Goal: Entertainment & Leisure: Browse casually

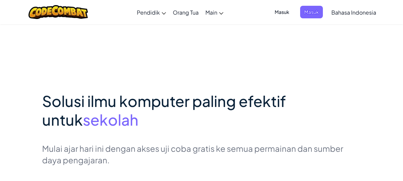
scroll to position [101, 0]
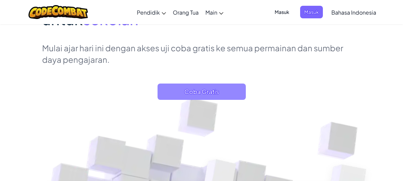
click at [188, 90] on span "Coba Gratis" at bounding box center [202, 92] width 88 height 16
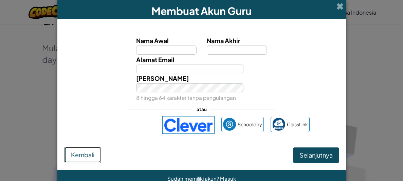
click at [78, 151] on span "Kembali" at bounding box center [82, 155] width 23 height 8
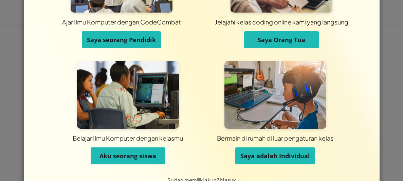
scroll to position [72, 0]
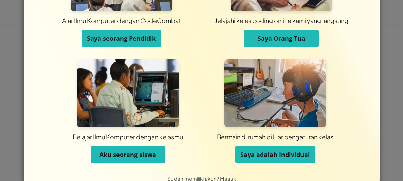
click at [101, 149] on button "Aku seorang siswa" at bounding box center [128, 154] width 75 height 17
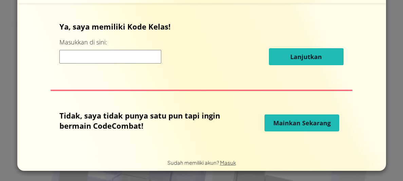
scroll to position [6, 0]
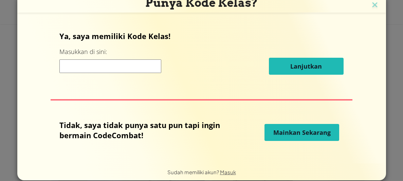
click at [286, 130] on span "Mainkan Sekarang" at bounding box center [302, 132] width 57 height 8
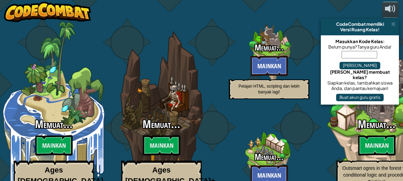
select select "id"
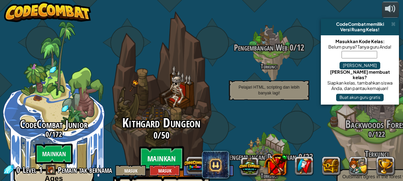
click at [152, 146] on btn "Mainkan" at bounding box center [161, 158] width 45 height 24
select select "id"
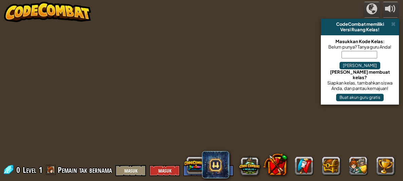
select select "id"
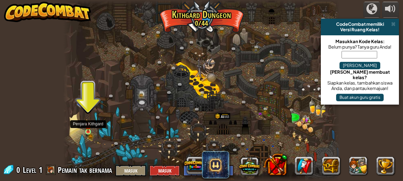
click at [89, 130] on img at bounding box center [88, 125] width 6 height 13
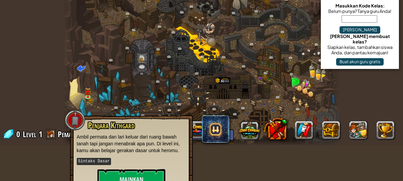
scroll to position [51, 0]
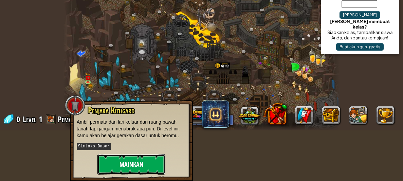
click at [108, 164] on button "Mainkan" at bounding box center [132, 164] width 68 height 20
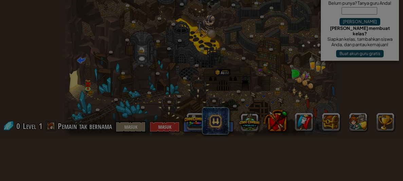
scroll to position [0, 0]
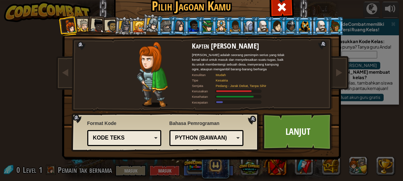
click at [82, 23] on div at bounding box center [83, 25] width 13 height 13
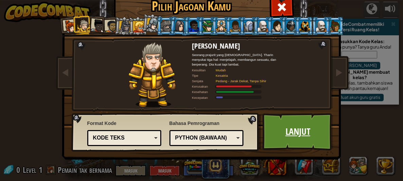
click at [274, 140] on link "Lanjut" at bounding box center [298, 131] width 71 height 37
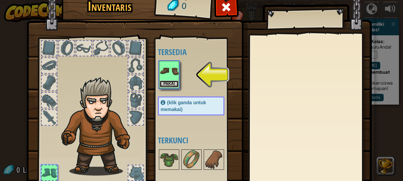
click at [172, 85] on button "Pakai" at bounding box center [169, 84] width 19 height 7
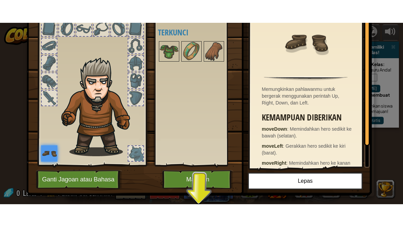
scroll to position [43, 0]
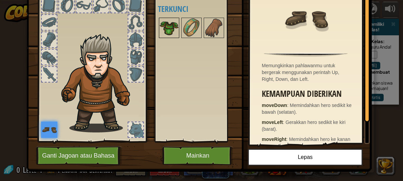
click at [171, 24] on img at bounding box center [169, 27] width 19 height 19
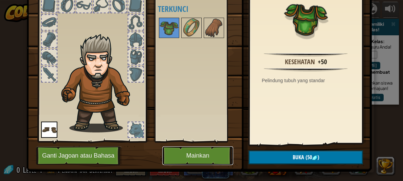
click at [176, 147] on button "Mainkan" at bounding box center [197, 155] width 71 height 19
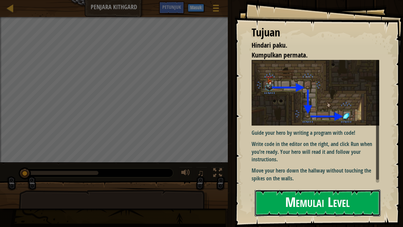
click at [285, 181] on button "Memulai Level" at bounding box center [318, 202] width 126 height 27
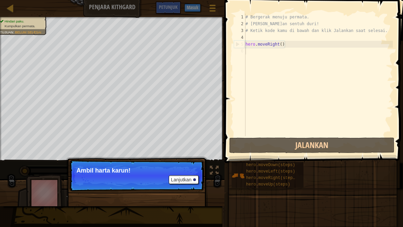
click at [138, 176] on p "Lanjutkan Ambil harta karun!" at bounding box center [136, 175] width 135 height 31
click at [177, 177] on button "Lanjutkan" at bounding box center [184, 179] width 30 height 9
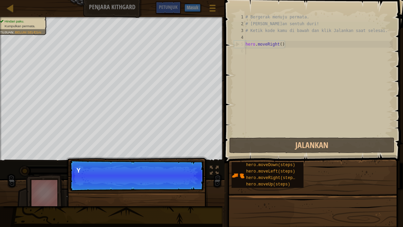
scroll to position [3, 0]
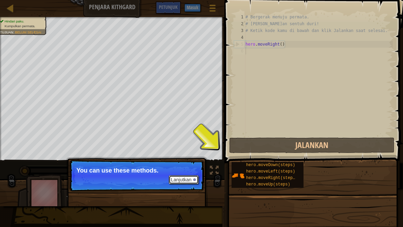
click at [175, 176] on button "Lanjutkan" at bounding box center [184, 179] width 30 height 9
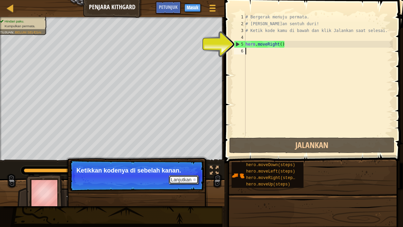
click at [177, 180] on button "Lanjutkan" at bounding box center [184, 179] width 30 height 9
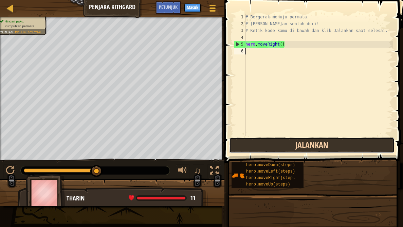
click at [261, 138] on button "Jalankan" at bounding box center [311, 145] width 165 height 16
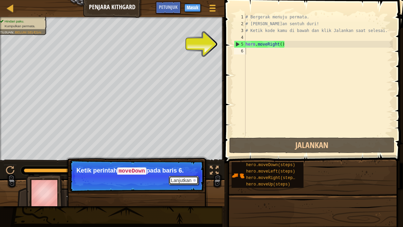
click at [175, 178] on button "Lanjutkan" at bounding box center [184, 180] width 30 height 9
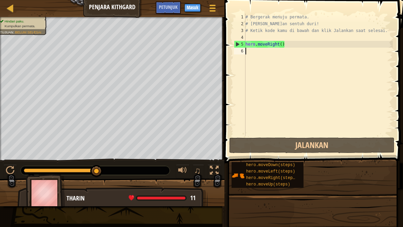
click at [251, 54] on div "# Bergerak menuju permata. # Jangan sentuh duri! # Ketik kode kamu di bawah dan…" at bounding box center [318, 82] width 149 height 136
click at [248, 50] on div "# Bergerak menuju permata. # Jangan sentuh duri! # Ketik kode kamu di bawah dan…" at bounding box center [318, 82] width 149 height 136
click at [9, 7] on div at bounding box center [10, 8] width 8 height 8
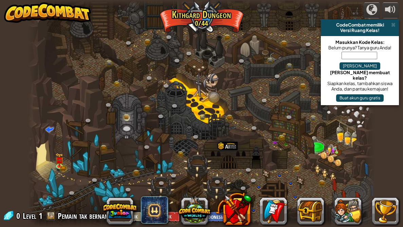
select select "id"
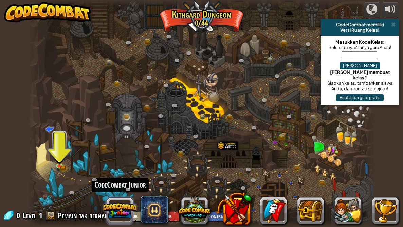
click at [112, 181] on button at bounding box center [120, 210] width 33 height 33
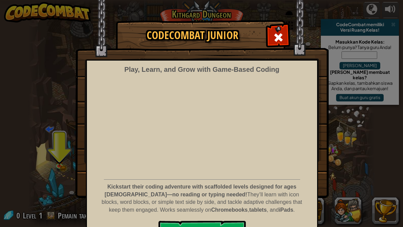
scroll to position [18, 0]
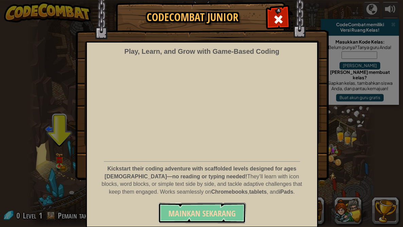
click at [175, 181] on span "Mainkan Sekarang" at bounding box center [202, 213] width 67 height 11
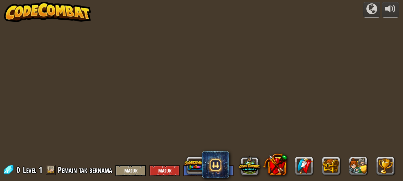
select select "id"
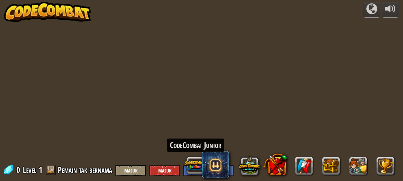
select select "id"
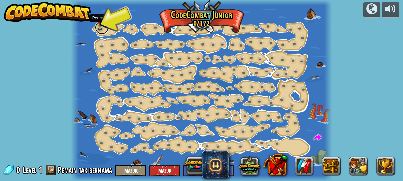
click at [99, 28] on link at bounding box center [102, 28] width 14 height 14
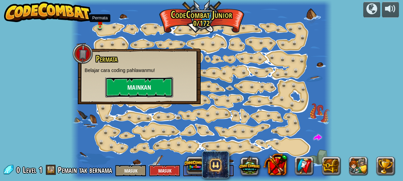
click at [114, 93] on button "Mainkan" at bounding box center [139, 87] width 68 height 20
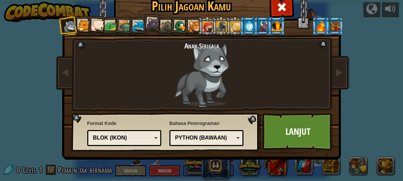
click at [128, 28] on div at bounding box center [125, 26] width 13 height 13
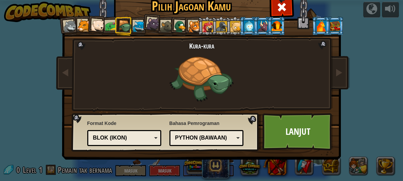
click at [138, 28] on div at bounding box center [139, 26] width 13 height 13
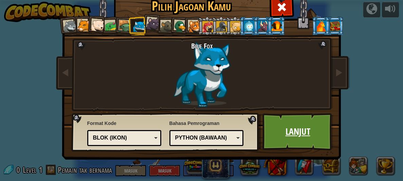
click at [271, 137] on link "Lanjut" at bounding box center [298, 131] width 71 height 37
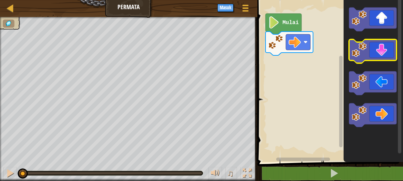
click at [378, 55] on icon "Ruang Kerja Blockly" at bounding box center [373, 51] width 48 height 24
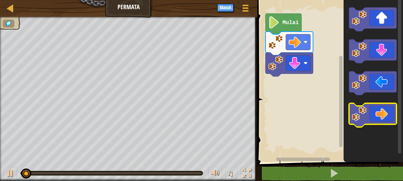
click at [374, 107] on icon "Ruang Kerja Blockly" at bounding box center [373, 115] width 48 height 24
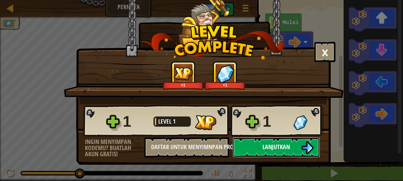
click at [300, 139] on button "Lanjutkan" at bounding box center [277, 147] width 88 height 20
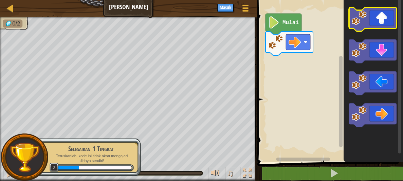
click at [384, 14] on icon "Ruang Kerja Blockly" at bounding box center [373, 19] width 48 height 24
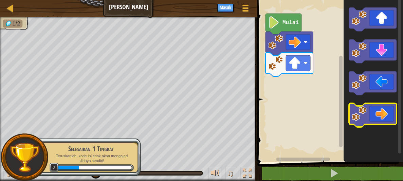
click at [384, 105] on icon "Ruang Kerja Blockly" at bounding box center [373, 115] width 48 height 24
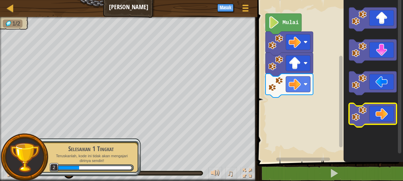
click at [384, 105] on icon "Ruang Kerja Blockly" at bounding box center [373, 115] width 48 height 24
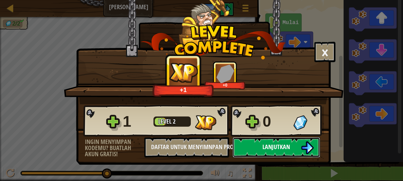
click at [304, 143] on img at bounding box center [307, 147] width 13 height 13
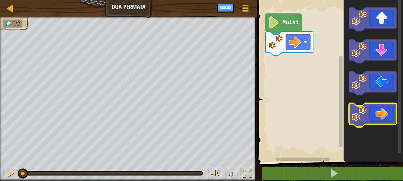
click at [380, 111] on icon "Ruang Kerja Blockly" at bounding box center [373, 115] width 48 height 24
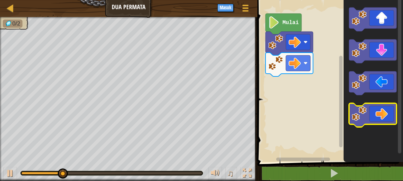
click at [380, 111] on icon "Ruang Kerja Blockly" at bounding box center [373, 115] width 48 height 24
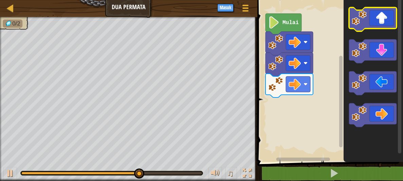
click at [367, 16] on icon "Ruang Kerja Blockly" at bounding box center [373, 19] width 48 height 24
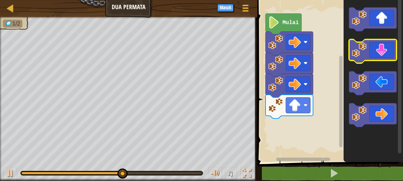
click at [366, 47] on image "Ruang Kerja Blockly" at bounding box center [359, 49] width 15 height 15
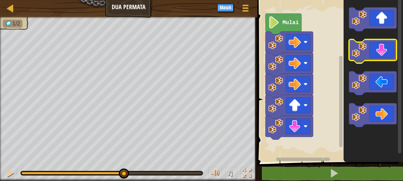
click at [366, 47] on image "Ruang Kerja Blockly" at bounding box center [359, 49] width 15 height 15
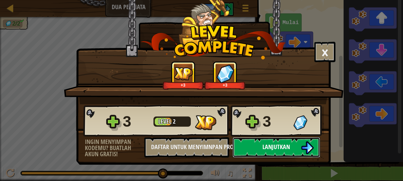
click at [299, 148] on button "Lanjutkan" at bounding box center [277, 147] width 88 height 20
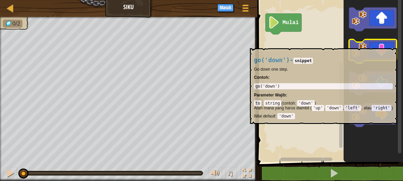
click at [378, 45] on icon "Ruang Kerja Blockly" at bounding box center [373, 51] width 48 height 24
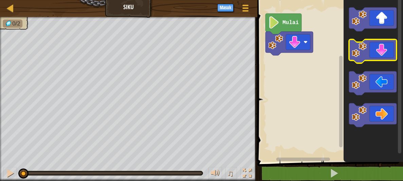
click at [378, 45] on icon "Ruang Kerja Blockly" at bounding box center [373, 51] width 48 height 24
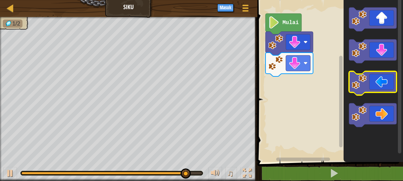
click at [391, 73] on icon "Ruang Kerja Blockly" at bounding box center [373, 83] width 48 height 24
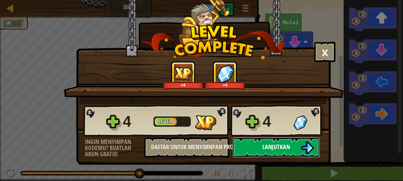
click at [297, 148] on button "Lanjutkan" at bounding box center [277, 147] width 88 height 20
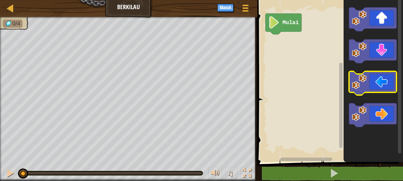
click at [359, 78] on image "Ruang Kerja Blockly" at bounding box center [359, 81] width 15 height 15
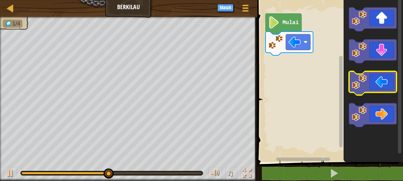
click at [359, 78] on image "Ruang Kerja Blockly" at bounding box center [359, 81] width 15 height 15
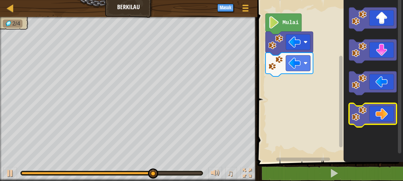
click at [362, 110] on image "Ruang Kerja Blockly" at bounding box center [359, 113] width 15 height 15
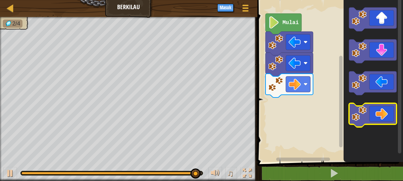
click at [362, 110] on image "Ruang Kerja Blockly" at bounding box center [359, 113] width 15 height 15
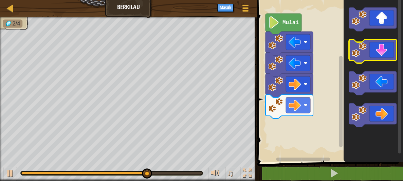
click at [360, 47] on image "Ruang Kerja Blockly" at bounding box center [359, 49] width 15 height 15
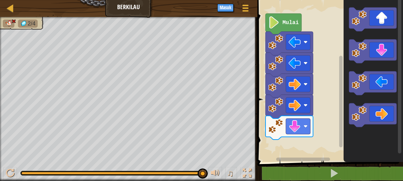
click at [293, 20] on text "Mulai" at bounding box center [291, 23] width 16 height 6
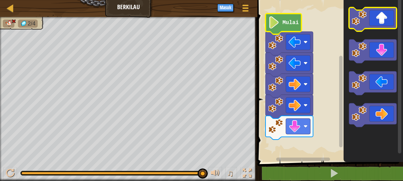
click at [382, 19] on icon "Ruang Kerja Blockly" at bounding box center [373, 19] width 48 height 24
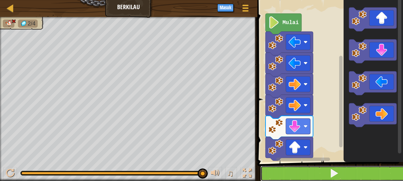
click at [383, 169] on button at bounding box center [335, 174] width 148 height 16
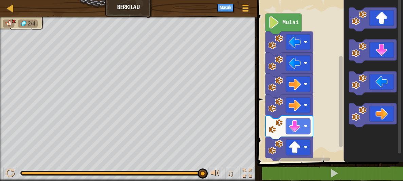
click at [279, 22] on image "Ruang Kerja Blockly" at bounding box center [274, 22] width 12 height 12
click at [13, 176] on div at bounding box center [10, 173] width 9 height 9
click at [275, 80] on image "Ruang Kerja Blockly" at bounding box center [275, 84] width 15 height 15
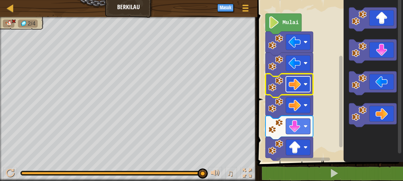
click at [290, 84] on image "Ruang Kerja Blockly" at bounding box center [295, 84] width 12 height 12
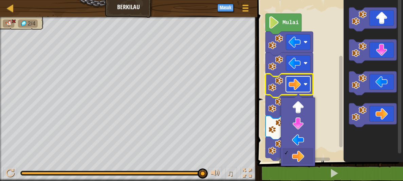
click at [290, 84] on image "Ruang Kerja Blockly" at bounding box center [295, 84] width 12 height 12
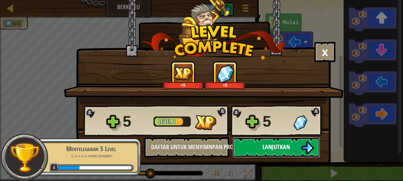
click at [267, 143] on span "Lanjutkan" at bounding box center [277, 147] width 28 height 8
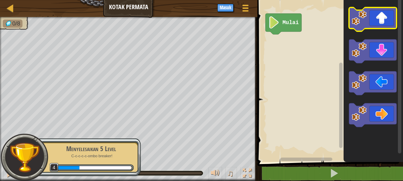
click at [375, 23] on icon "Ruang Kerja Blockly" at bounding box center [373, 19] width 48 height 24
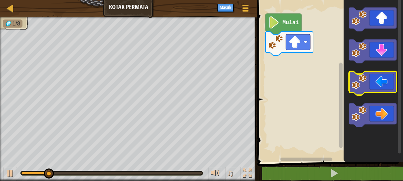
click at [377, 79] on icon "Ruang Kerja Blockly" at bounding box center [373, 83] width 48 height 24
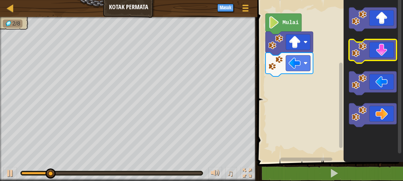
click at [375, 56] on icon "Ruang Kerja Blockly" at bounding box center [373, 51] width 48 height 24
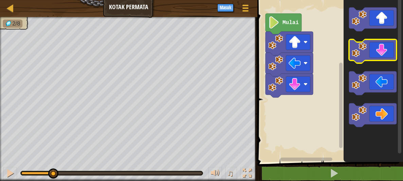
click at [375, 56] on icon "Ruang Kerja Blockly" at bounding box center [373, 51] width 48 height 24
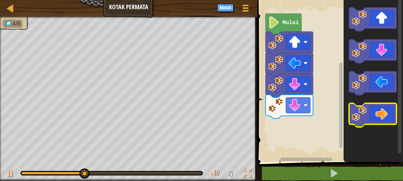
click at [375, 113] on icon "Ruang Kerja Blockly" at bounding box center [373, 115] width 48 height 24
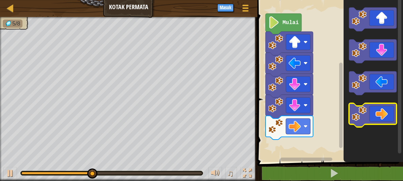
click at [375, 113] on icon "Ruang Kerja Blockly" at bounding box center [373, 115] width 48 height 24
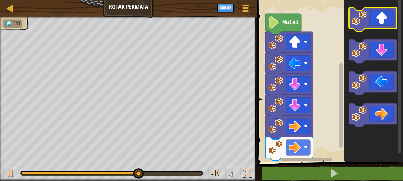
click at [374, 26] on icon "Ruang Kerja Blockly" at bounding box center [373, 19] width 48 height 24
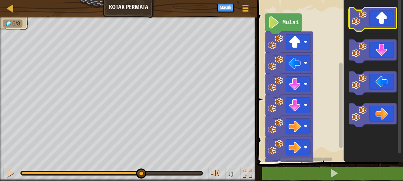
click at [374, 26] on icon "Ruang Kerja Blockly" at bounding box center [373, 19] width 48 height 24
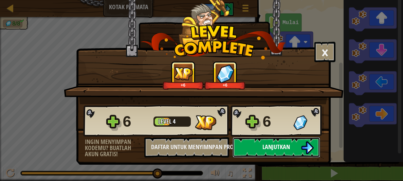
click at [282, 141] on button "Lanjutkan" at bounding box center [277, 147] width 88 height 20
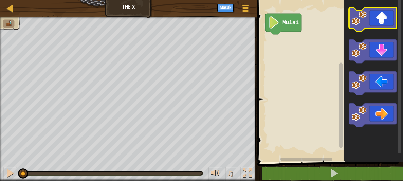
click at [381, 22] on icon "Ruang Kerja Blockly" at bounding box center [373, 19] width 48 height 24
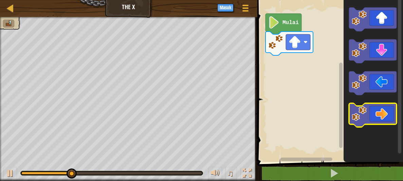
click at [384, 108] on icon "Ruang Kerja Blockly" at bounding box center [373, 115] width 48 height 24
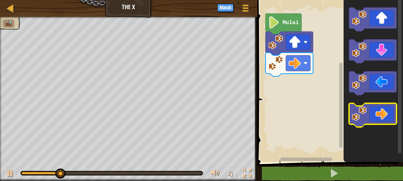
click at [384, 108] on icon "Ruang Kerja Blockly" at bounding box center [373, 115] width 48 height 24
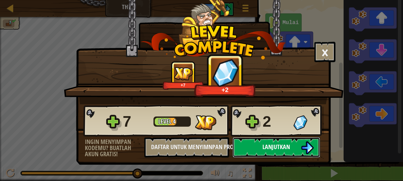
click at [298, 144] on button "Lanjutkan" at bounding box center [277, 147] width 88 height 20
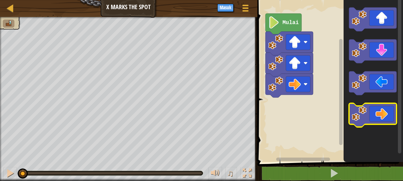
click at [376, 111] on icon "Ruang Kerja Blockly" at bounding box center [373, 115] width 48 height 24
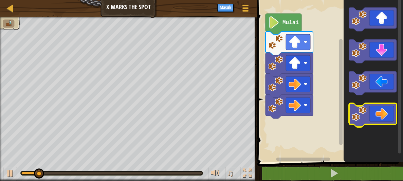
click at [376, 111] on icon "Ruang Kerja Blockly" at bounding box center [373, 115] width 48 height 24
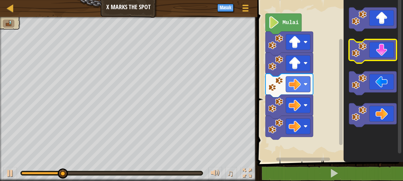
click at [370, 58] on icon "Ruang Kerja Blockly" at bounding box center [373, 51] width 48 height 24
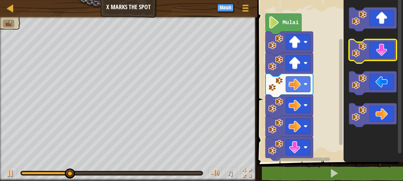
click at [370, 58] on icon "Ruang Kerja Blockly" at bounding box center [373, 51] width 48 height 24
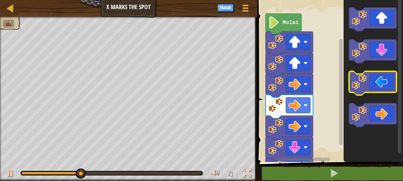
click at [383, 83] on icon "Ruang Kerja Blockly" at bounding box center [373, 83] width 48 height 24
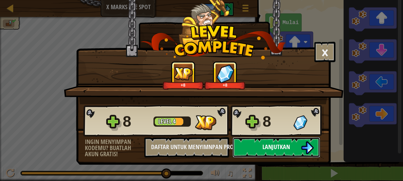
click at [298, 143] on button "Lanjutkan" at bounding box center [277, 147] width 88 height 20
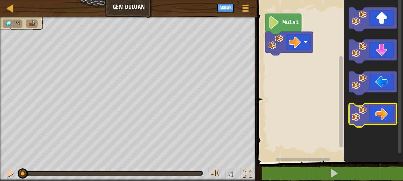
click at [379, 118] on icon "Ruang Kerja Blockly" at bounding box center [373, 115] width 48 height 24
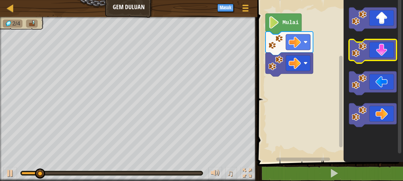
click at [366, 50] on image "Ruang Kerja Blockly" at bounding box center [359, 49] width 15 height 15
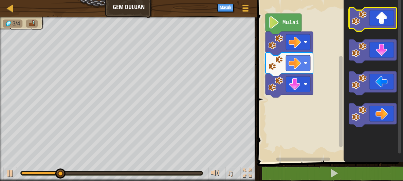
click at [375, 14] on icon "Ruang Kerja Blockly" at bounding box center [373, 19] width 48 height 24
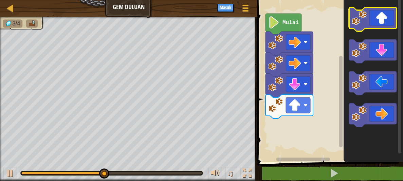
click at [375, 14] on icon "Ruang Kerja Blockly" at bounding box center [373, 19] width 48 height 24
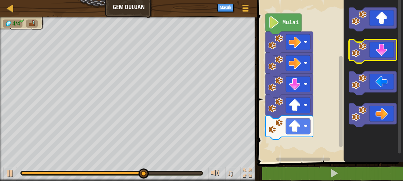
click at [371, 54] on icon "Ruang Kerja Blockly" at bounding box center [373, 51] width 48 height 24
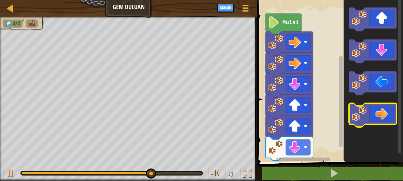
click at [372, 106] on icon "Ruang Kerja Blockly" at bounding box center [373, 115] width 48 height 24
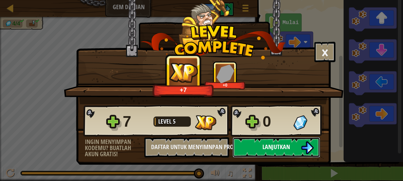
click at [293, 147] on button "Lanjutkan" at bounding box center [277, 147] width 88 height 20
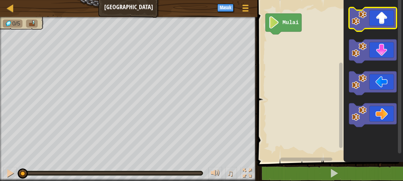
click at [378, 18] on icon "Ruang Kerja Blockly" at bounding box center [373, 19] width 48 height 24
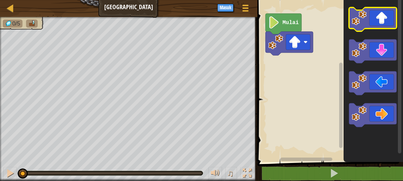
click at [378, 18] on icon "Ruang Kerja Blockly" at bounding box center [373, 19] width 48 height 24
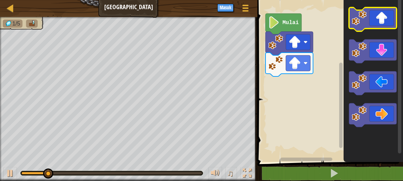
click at [378, 18] on icon "Ruang Kerja Blockly" at bounding box center [373, 19] width 48 height 24
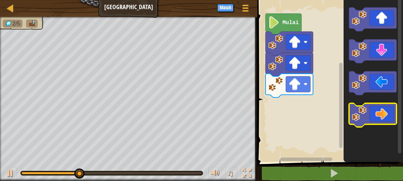
click at [372, 109] on icon "Ruang Kerja Blockly" at bounding box center [373, 115] width 48 height 24
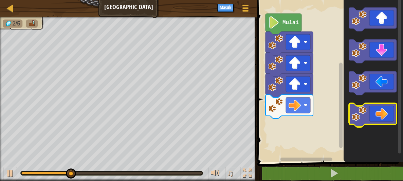
click at [372, 109] on icon "Ruang Kerja Blockly" at bounding box center [373, 115] width 48 height 24
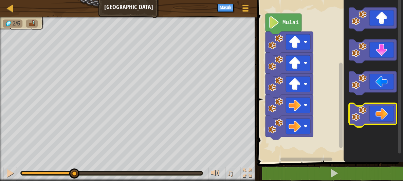
click at [372, 109] on icon "Ruang Kerja Blockly" at bounding box center [373, 115] width 48 height 24
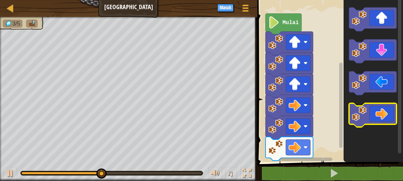
click at [372, 109] on icon "Ruang Kerja Blockly" at bounding box center [373, 115] width 48 height 24
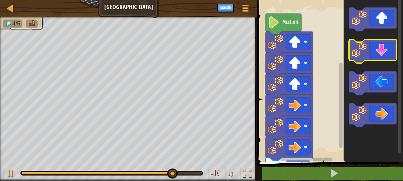
click at [375, 48] on icon "Ruang Kerja Blockly" at bounding box center [373, 51] width 48 height 24
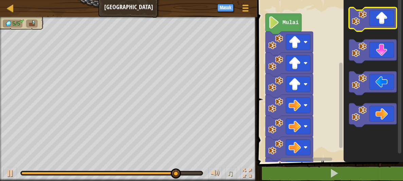
click at [369, 14] on icon "Ruang Kerja Blockly" at bounding box center [373, 19] width 48 height 24
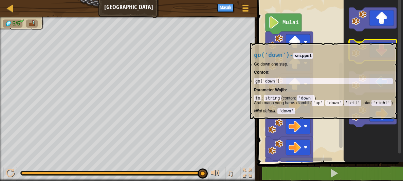
click at [369, 39] on icon "Ruang Kerja Blockly" at bounding box center [373, 51] width 48 height 24
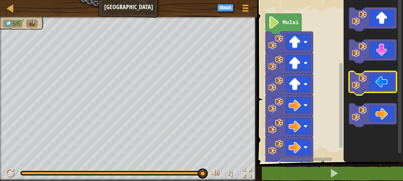
click at [393, 77] on icon "Ruang Kerja Blockly" at bounding box center [373, 83] width 48 height 24
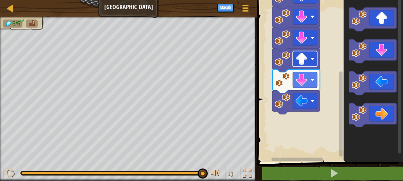
click at [301, 64] on image "Ruang Kerja Blockly" at bounding box center [302, 59] width 12 height 12
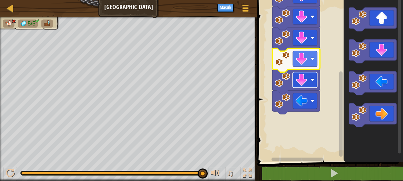
click at [303, 85] on image "Ruang Kerja Blockly" at bounding box center [302, 80] width 12 height 12
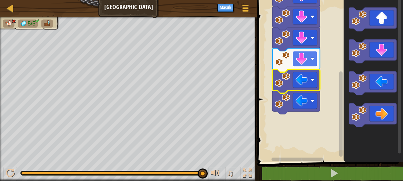
click at [299, 51] on rect "Ruang Kerja Blockly" at bounding box center [305, 59] width 24 height 16
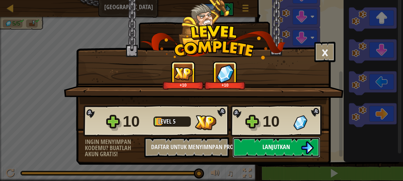
click at [300, 139] on button "Lanjutkan" at bounding box center [277, 147] width 88 height 20
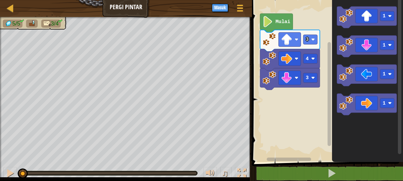
click at [280, 21] on text "Mulai" at bounding box center [283, 21] width 15 height 5
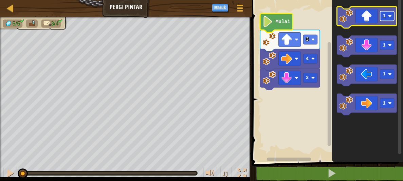
click at [387, 15] on rect "Ruang Kerja Blockly" at bounding box center [388, 16] width 14 height 10
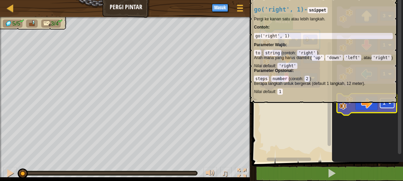
click at [388, 105] on rect "Ruang Kerja Blockly" at bounding box center [388, 104] width 14 height 10
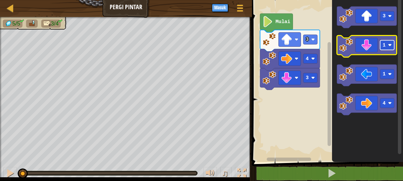
click at [383, 50] on rect "Ruang Kerja Blockly" at bounding box center [388, 45] width 14 height 10
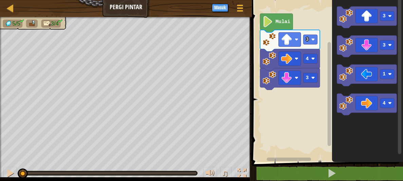
click at [275, 26] on icon "Ruang Kerja Blockly" at bounding box center [276, 23] width 33 height 19
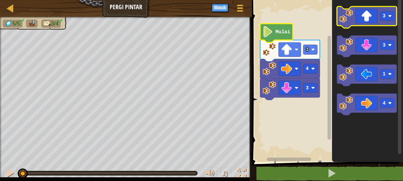
click at [368, 15] on icon "Ruang Kerja Blockly" at bounding box center [367, 17] width 60 height 22
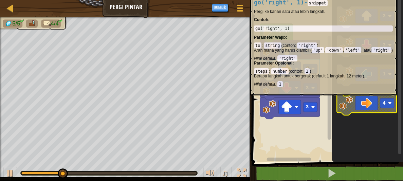
click at [368, 98] on icon "Ruang Kerja Blockly" at bounding box center [367, 104] width 60 height 22
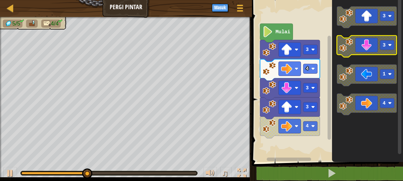
click at [366, 41] on icon "Ruang Kerja Blockly" at bounding box center [367, 47] width 60 height 22
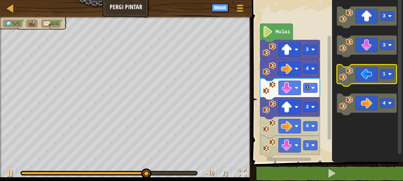
click at [364, 77] on icon "Ruang Kerja Blockly" at bounding box center [367, 76] width 60 height 22
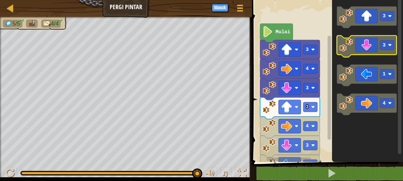
click at [367, 52] on icon "Ruang Kerja Blockly" at bounding box center [367, 47] width 60 height 22
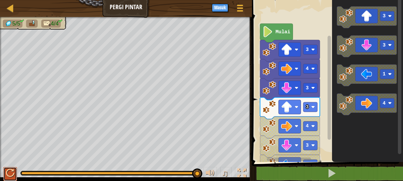
click at [13, 171] on div at bounding box center [10, 173] width 9 height 9
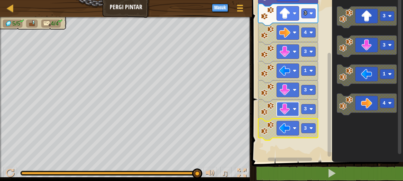
click at [296, 106] on rect "Ruang Kerja Blockly" at bounding box center [288, 109] width 22 height 14
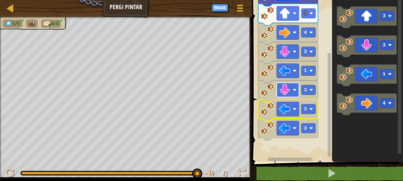
click at [291, 84] on rect "Ruang Kerja Blockly" at bounding box center [288, 90] width 22 height 14
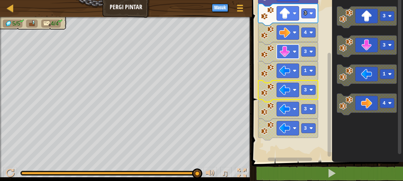
click at [290, 48] on image "Ruang Kerja Blockly" at bounding box center [285, 51] width 11 height 11
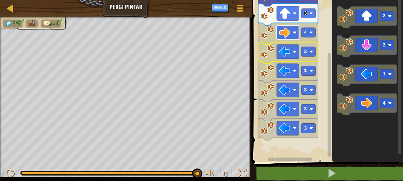
click at [293, 26] on rect "Ruang Kerja Blockly" at bounding box center [288, 32] width 22 height 14
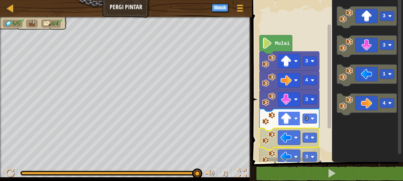
click at [295, 124] on rect "Ruang Kerja Blockly" at bounding box center [289, 118] width 22 height 14
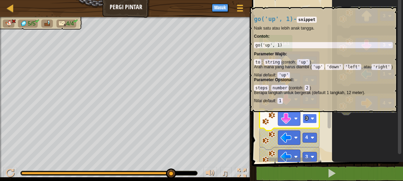
click at [311, 115] on rect "Ruang Kerja Blockly" at bounding box center [310, 119] width 14 height 10
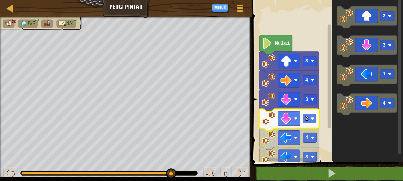
click at [307, 118] on text "2" at bounding box center [306, 118] width 3 height 5
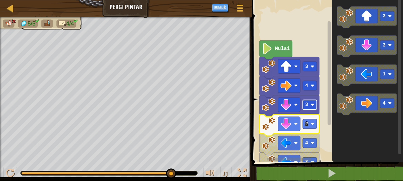
click at [309, 105] on rect "Ruang Kerja Blockly" at bounding box center [310, 105] width 14 height 10
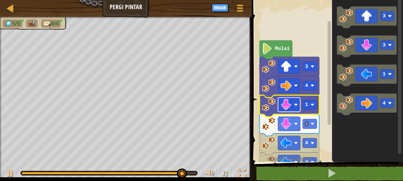
click at [289, 102] on image "Ruang Kerja Blockly" at bounding box center [286, 104] width 11 height 11
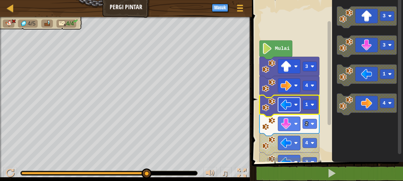
click at [286, 110] on image "Ruang Kerja Blockly" at bounding box center [286, 104] width 11 height 11
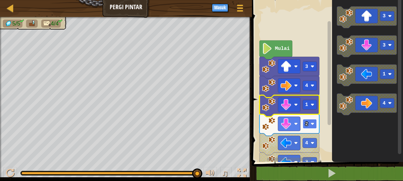
click at [307, 122] on text "2" at bounding box center [306, 123] width 3 height 5
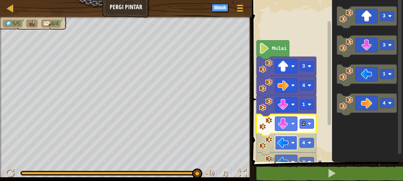
click at [286, 144] on image "Ruang Kerja Blockly" at bounding box center [283, 142] width 11 height 11
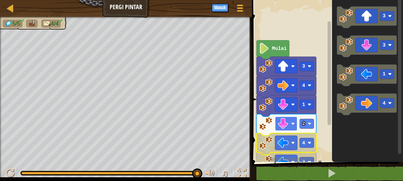
click at [289, 124] on rect "Ruang Kerja Blockly" at bounding box center [286, 124] width 22 height 14
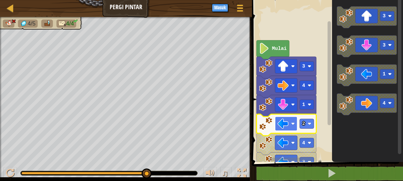
click at [287, 127] on image "Ruang Kerja Blockly" at bounding box center [283, 123] width 11 height 11
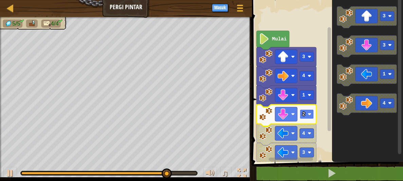
click at [307, 115] on rect "Ruang Kerja Blockly" at bounding box center [307, 114] width 14 height 10
click at [306, 114] on rect "Ruang Kerja Blockly" at bounding box center [307, 114] width 14 height 10
click at [303, 132] on text "4" at bounding box center [303, 133] width 3 height 5
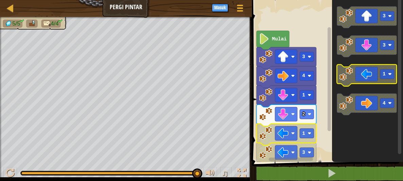
click at [351, 72] on image "Ruang Kerja Blockly" at bounding box center [347, 74] width 14 height 14
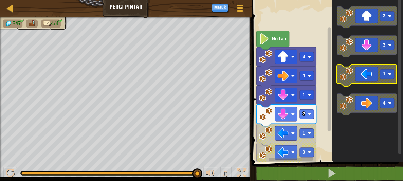
click at [351, 72] on image "Ruang Kerja Blockly" at bounding box center [347, 74] width 14 height 14
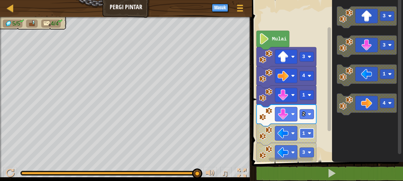
click at [307, 134] on rect "Ruang Kerja Blockly" at bounding box center [307, 133] width 14 height 10
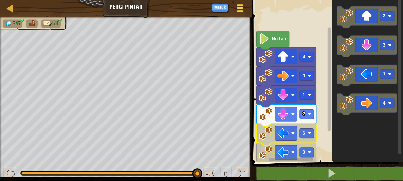
click at [244, 3] on div at bounding box center [240, 8] width 9 height 10
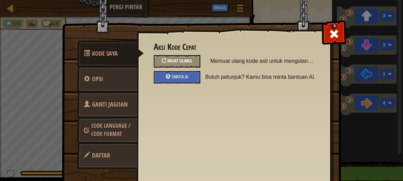
click at [191, 59] on span "Muat Ulang" at bounding box center [180, 60] width 25 height 6
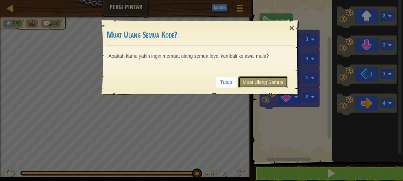
click at [258, 83] on link "Muat Ulang Semua" at bounding box center [264, 82] width 50 height 12
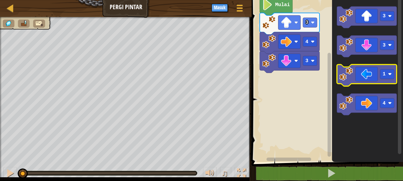
click at [350, 80] on image "Ruang Kerja Blockly" at bounding box center [347, 74] width 14 height 14
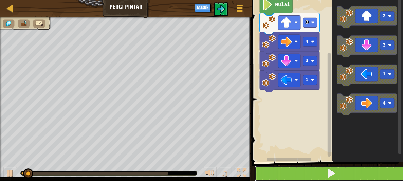
click at [305, 171] on button at bounding box center [332, 174] width 154 height 16
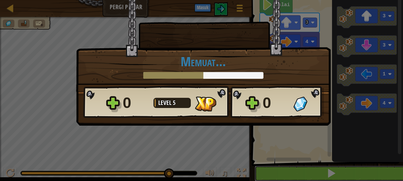
scroll to position [0, 0]
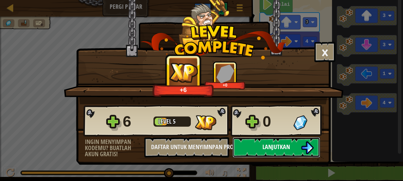
click at [312, 143] on img at bounding box center [307, 147] width 13 height 13
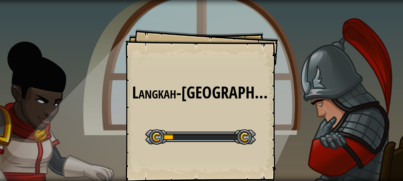
click at [312, 143] on div "Langkah-Langkah Goals Start Level Kesalahan memuat dari server. Coba segarkan h…" at bounding box center [201, 90] width 403 height 181
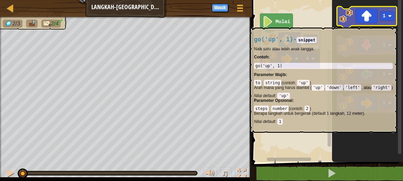
click at [367, 24] on icon "Ruang Kerja Blockly" at bounding box center [367, 17] width 60 height 22
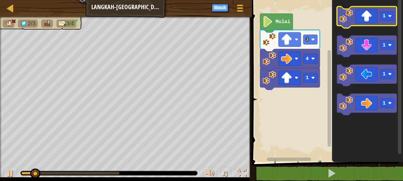
click at [369, 16] on icon "Ruang Kerja Blockly" at bounding box center [367, 17] width 60 height 22
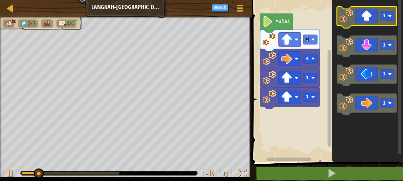
click at [369, 16] on icon "Ruang Kerja Blockly" at bounding box center [367, 17] width 60 height 22
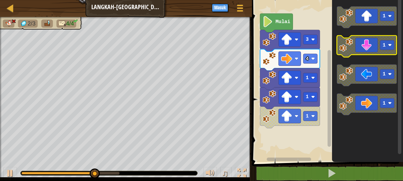
click at [352, 55] on rect "Ruang Kerja Blockly" at bounding box center [367, 47] width 60 height 22
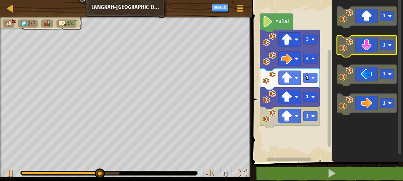
click at [352, 55] on rect "Ruang Kerja Blockly" at bounding box center [367, 47] width 60 height 22
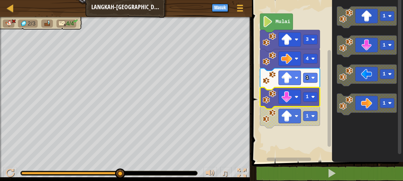
click at [286, 40] on image "Ruang Kerja Blockly" at bounding box center [286, 39] width 11 height 11
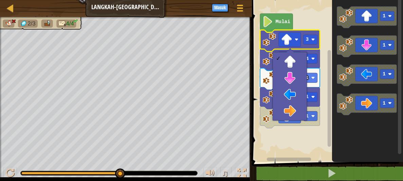
click at [282, 28] on icon "Ruang Kerja Blockly" at bounding box center [276, 23] width 33 height 19
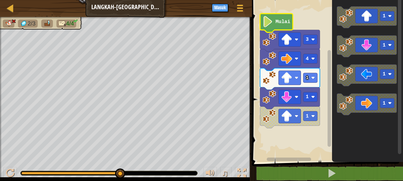
click at [304, 124] on icon "Ruang Kerja Blockly" at bounding box center [290, 118] width 60 height 22
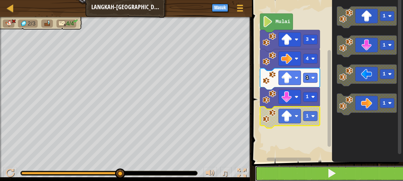
click at [311, 168] on button at bounding box center [331, 174] width 153 height 16
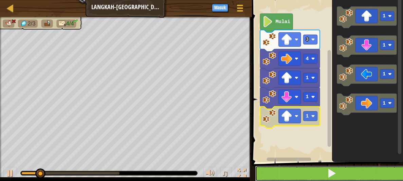
click at [311, 169] on button at bounding box center [331, 174] width 153 height 16
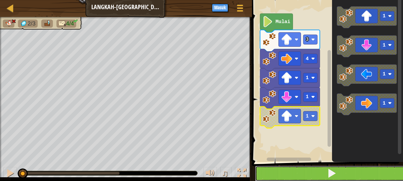
click at [311, 169] on button at bounding box center [331, 174] width 153 height 16
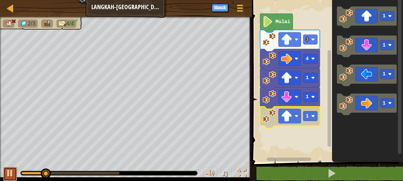
click at [14, 176] on button at bounding box center [10, 174] width 14 height 14
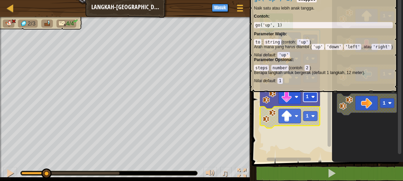
click at [308, 94] on text "1" at bounding box center [307, 96] width 3 height 5
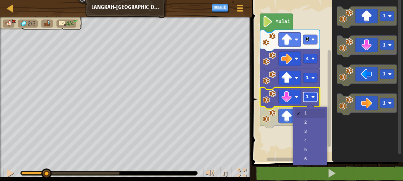
click at [308, 94] on text "1" at bounding box center [307, 96] width 3 height 5
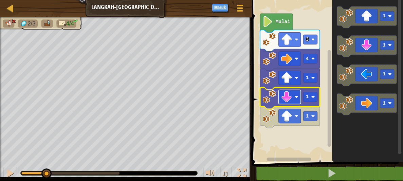
click at [295, 93] on rect "Ruang Kerja Blockly" at bounding box center [290, 97] width 22 height 14
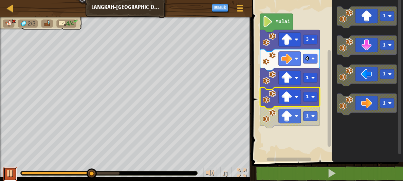
click at [13, 178] on button at bounding box center [10, 174] width 14 height 14
click at [12, 175] on div at bounding box center [10, 173] width 9 height 9
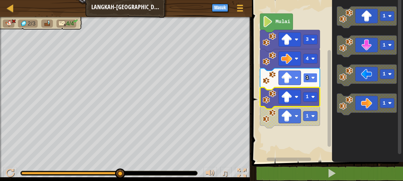
click at [313, 77] on image "Ruang Kerja Blockly" at bounding box center [314, 78] width 4 height 4
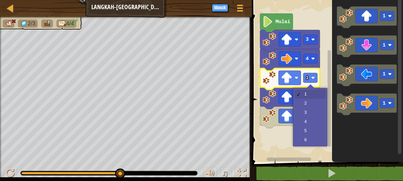
click at [355, 120] on icon "Ruang Kerja Blockly" at bounding box center [367, 79] width 71 height 165
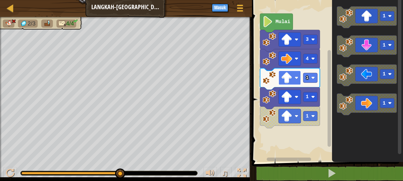
click at [297, 79] on image "Ruang Kerja Blockly" at bounding box center [297, 78] width 4 height 4
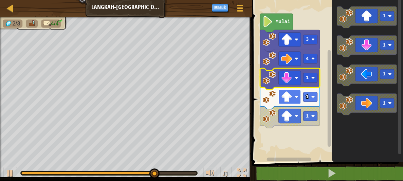
click at [295, 97] on image "Ruang Kerja Blockly" at bounding box center [297, 97] width 4 height 4
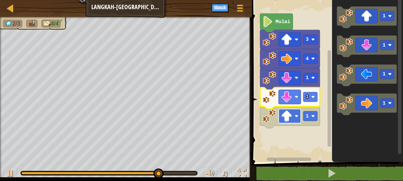
click at [294, 121] on rect "Ruang Kerja Blockly" at bounding box center [290, 116] width 22 height 14
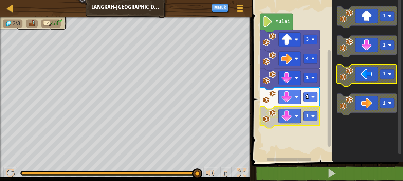
click at [368, 68] on icon "Ruang Kerja Blockly" at bounding box center [367, 76] width 60 height 22
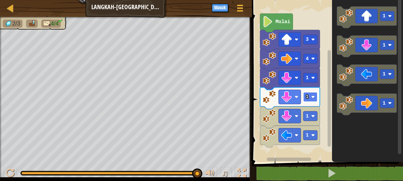
click at [312, 94] on rect "Ruang Kerja Blockly" at bounding box center [311, 97] width 14 height 10
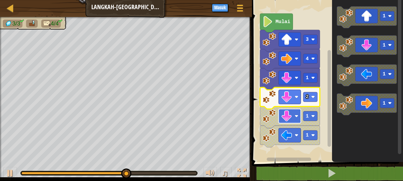
click at [294, 120] on rect "Ruang Kerja Blockly" at bounding box center [290, 116] width 22 height 14
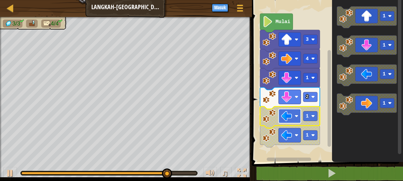
click at [300, 117] on rect "Ruang Kerja Blockly" at bounding box center [290, 116] width 22 height 14
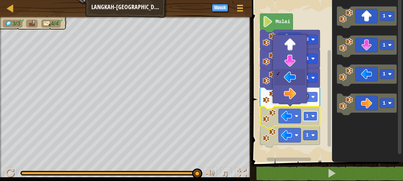
click at [304, 118] on rect "Ruang Kerja Blockly" at bounding box center [311, 116] width 14 height 10
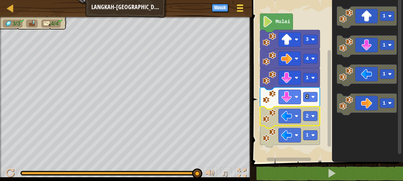
click at [242, 10] on span at bounding box center [240, 10] width 6 height 1
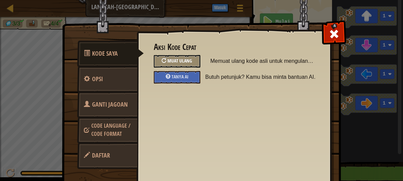
click at [165, 63] on div at bounding box center [164, 60] width 5 height 5
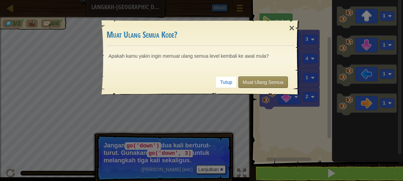
click at [231, 1] on button "Menu Permainan" at bounding box center [239, 9] width 17 height 16
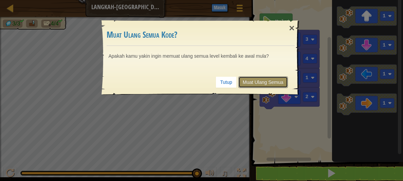
click at [263, 81] on link "Muat Ulang Semua" at bounding box center [264, 82] width 50 height 12
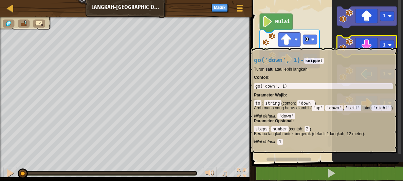
click at [353, 45] on image "Ruang Kerja Blockly" at bounding box center [347, 45] width 14 height 14
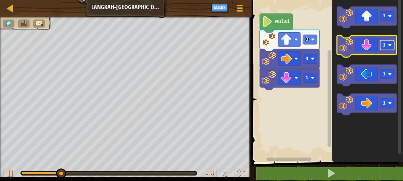
click at [391, 45] on image "Ruang Kerja Blockly" at bounding box center [390, 45] width 4 height 4
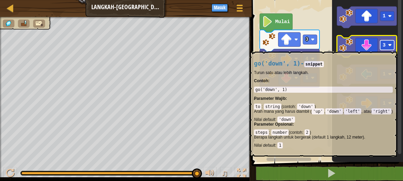
click at [384, 48] on rect "Ruang Kerja Blockly" at bounding box center [388, 45] width 14 height 10
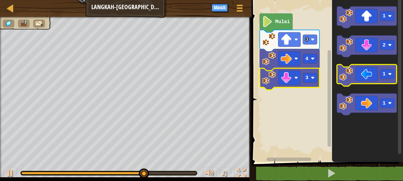
click at [366, 68] on icon "Ruang Kerja Blockly" at bounding box center [367, 76] width 60 height 22
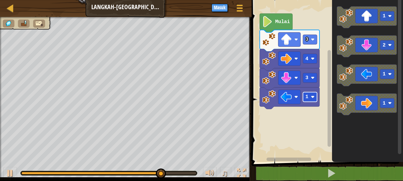
click at [313, 97] on image "Ruang Kerja Blockly" at bounding box center [313, 97] width 4 height 4
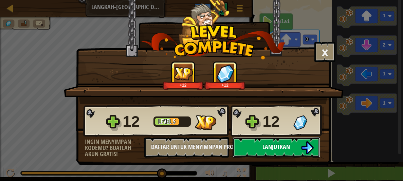
click at [286, 144] on span "Lanjutkan" at bounding box center [277, 147] width 28 height 8
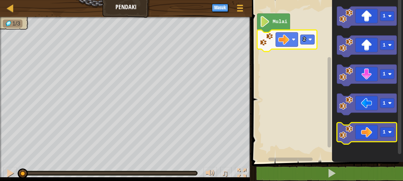
click at [368, 135] on icon "Ruang Kerja Blockly" at bounding box center [367, 134] width 60 height 22
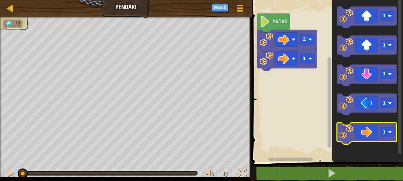
click at [368, 135] on icon "Ruang Kerja Blockly" at bounding box center [367, 134] width 60 height 22
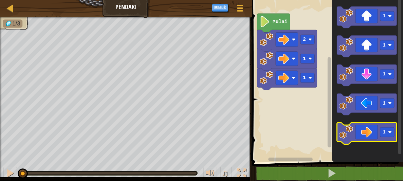
click at [368, 135] on icon "Ruang Kerja Blockly" at bounding box center [367, 134] width 60 height 22
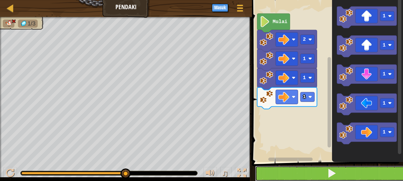
click at [257, 168] on button at bounding box center [331, 174] width 153 height 16
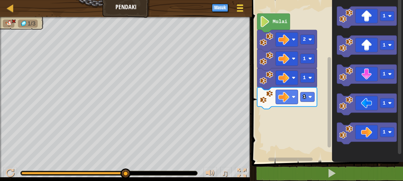
click at [243, 4] on div at bounding box center [240, 8] width 9 height 10
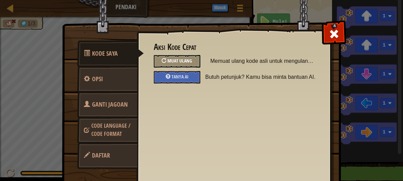
click at [176, 61] on span "Muat Ulang" at bounding box center [180, 60] width 25 height 6
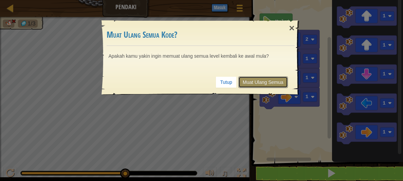
click at [272, 81] on link "Muat Ulang Semua" at bounding box center [264, 82] width 50 height 12
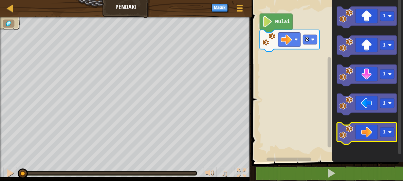
click at [359, 134] on icon "Ruang Kerja Blockly" at bounding box center [367, 134] width 60 height 22
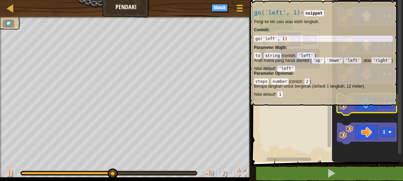
click at [371, 108] on icon "Ruang Kerja Blockly" at bounding box center [367, 104] width 60 height 22
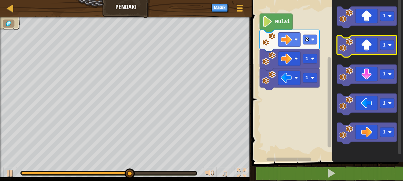
click at [370, 43] on icon "Ruang Kerja Blockly" at bounding box center [367, 47] width 60 height 22
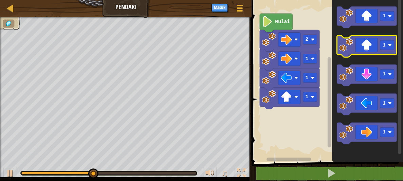
click at [370, 43] on icon "Ruang Kerja Blockly" at bounding box center [367, 47] width 60 height 22
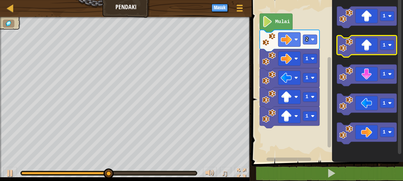
click at [370, 43] on icon "Ruang Kerja Blockly" at bounding box center [367, 47] width 60 height 22
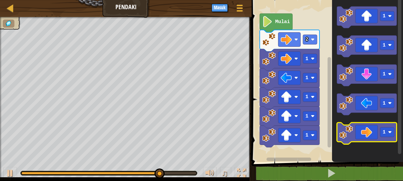
click at [352, 129] on image "Ruang Kerja Blockly" at bounding box center [347, 132] width 14 height 14
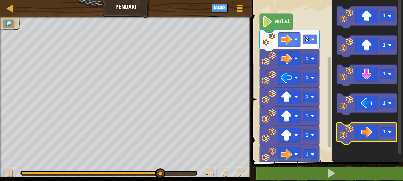
click at [352, 129] on image "Ruang Kerja Blockly" at bounding box center [347, 132] width 14 height 14
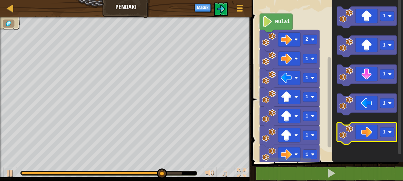
click at [352, 129] on image "Ruang Kerja Blockly" at bounding box center [347, 132] width 14 height 14
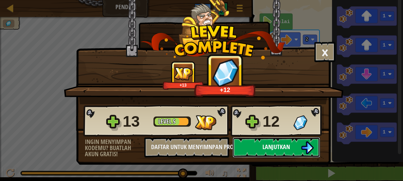
click at [295, 145] on button "Lanjutkan" at bounding box center [277, 147] width 88 height 20
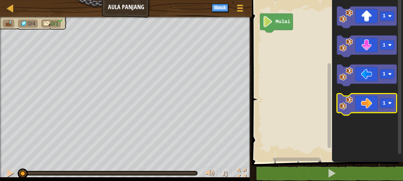
click at [358, 110] on icon "Ruang Kerja Blockly" at bounding box center [367, 104] width 60 height 22
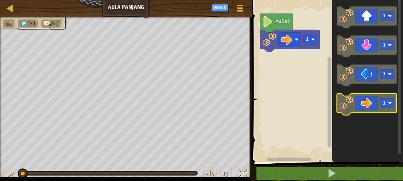
click at [358, 110] on icon "Ruang Kerja Blockly" at bounding box center [367, 104] width 60 height 22
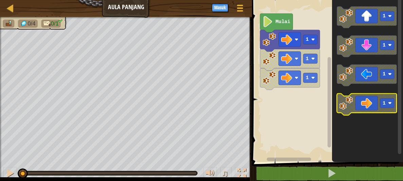
click at [358, 110] on icon "Ruang Kerja Blockly" at bounding box center [367, 104] width 60 height 22
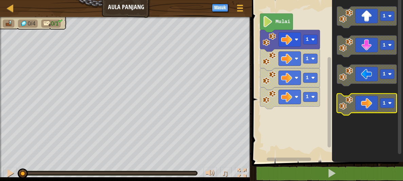
click at [358, 110] on icon "Ruang Kerja Blockly" at bounding box center [367, 104] width 60 height 22
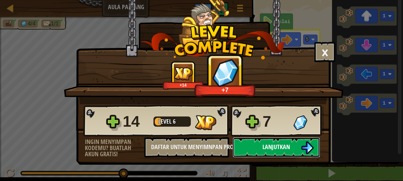
click at [250, 143] on button "Lanjutkan" at bounding box center [277, 147] width 88 height 20
